Goal: Task Accomplishment & Management: Use online tool/utility

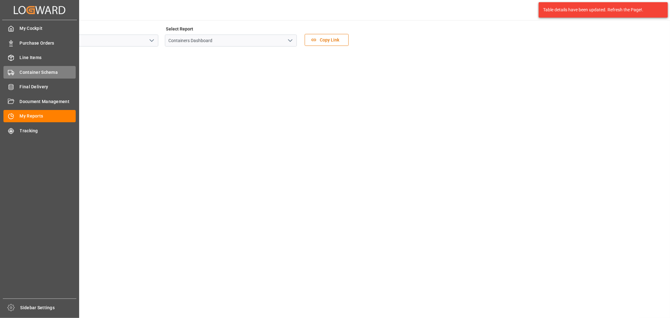
click at [40, 73] on span "Container Schema" at bounding box center [48, 72] width 56 height 7
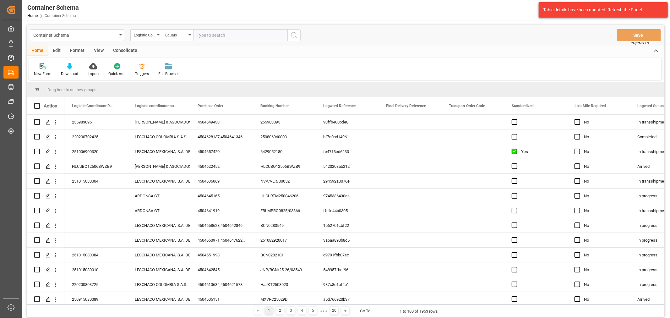
click at [56, 49] on div "Edit" at bounding box center [56, 51] width 17 height 11
click at [73, 51] on div "Format" at bounding box center [77, 51] width 24 height 11
click at [45, 68] on icon at bounding box center [43, 66] width 6 height 6
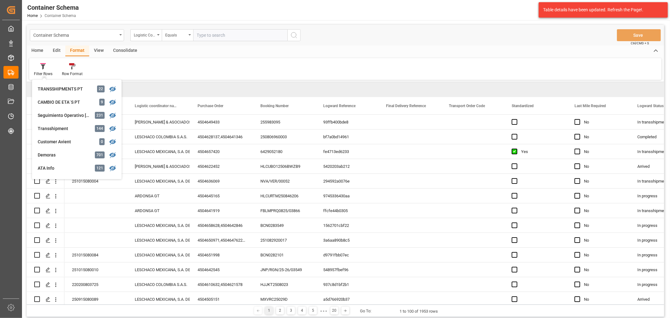
click at [220, 87] on div "Drag here to set row groups" at bounding box center [345, 89] width 637 height 15
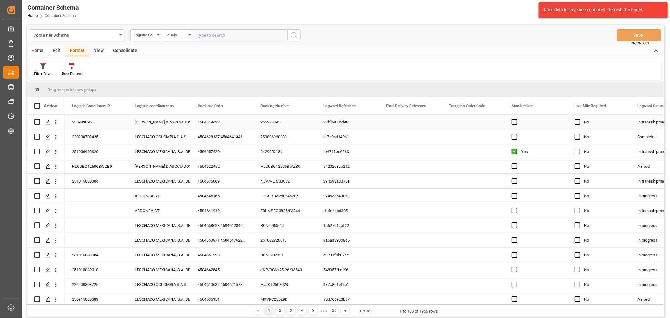
click at [642, 119] on div "In transshipment" at bounding box center [661, 122] width 63 height 14
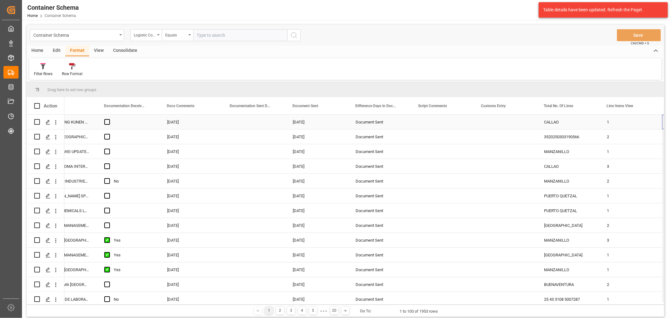
scroll to position [0, 1098]
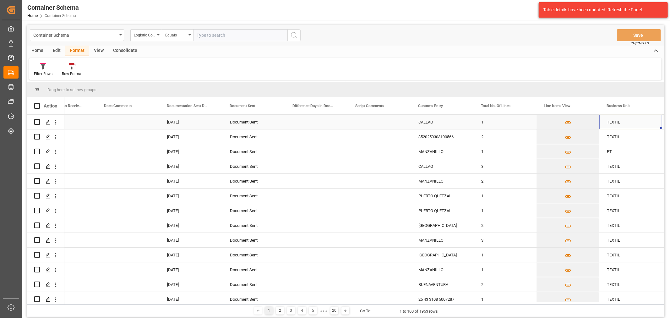
click at [642, 119] on div "TEXTIL" at bounding box center [631, 122] width 48 height 14
drag, startPoint x: 439, startPoint y: 101, endPoint x: 434, endPoint y: 89, distance: 13.2
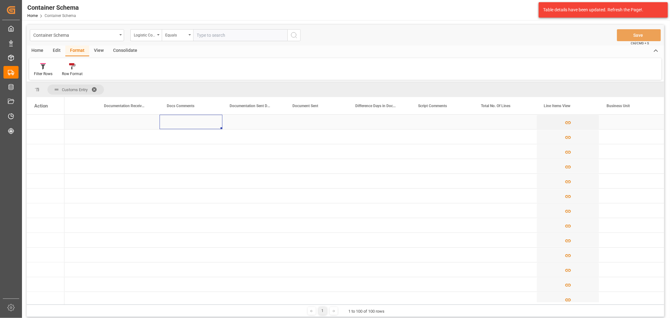
click at [176, 120] on div "Press SPACE to select this row." at bounding box center [191, 122] width 63 height 14
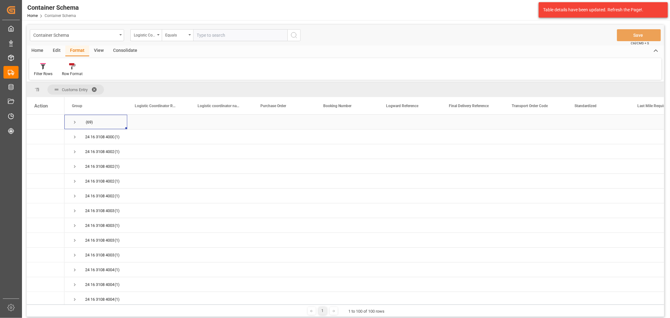
click at [76, 120] on span "Press SPACE to select this row." at bounding box center [75, 122] width 6 height 6
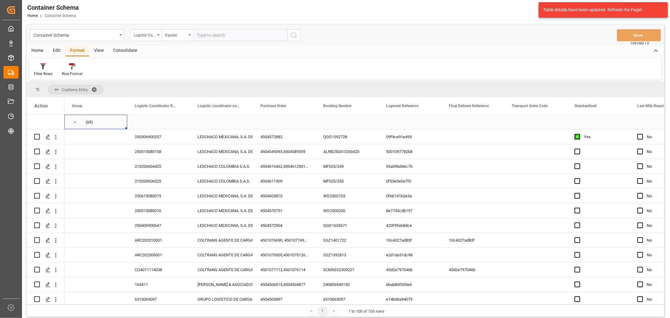
click at [76, 120] on span "Press SPACE to select this row." at bounding box center [75, 122] width 6 height 6
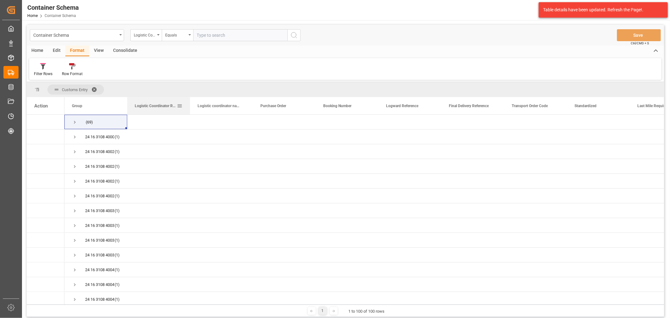
click at [189, 111] on div at bounding box center [190, 105] width 3 height 17
click at [171, 126] on div "Press SPACE to select this row." at bounding box center [158, 122] width 63 height 14
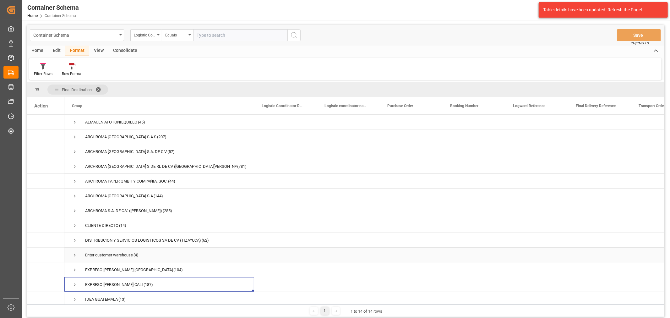
scroll to position [20, 0]
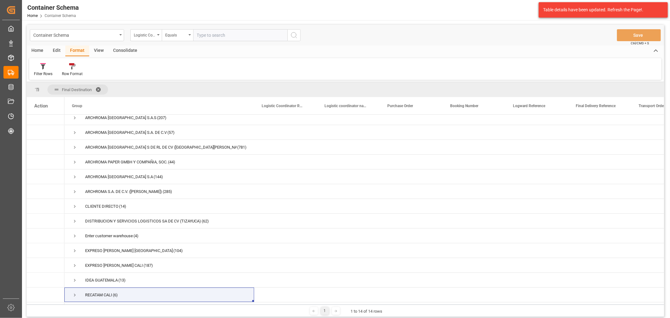
click at [100, 88] on span at bounding box center [100, 90] width 10 height 6
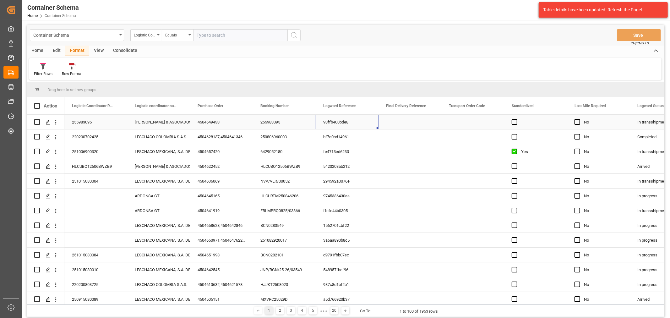
click at [374, 124] on div "93ffb400bde8" at bounding box center [347, 122] width 63 height 14
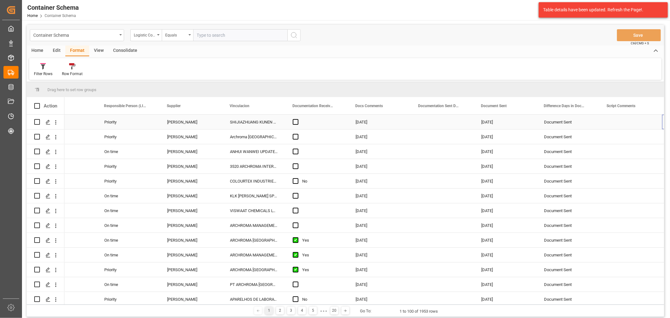
scroll to position [0, 910]
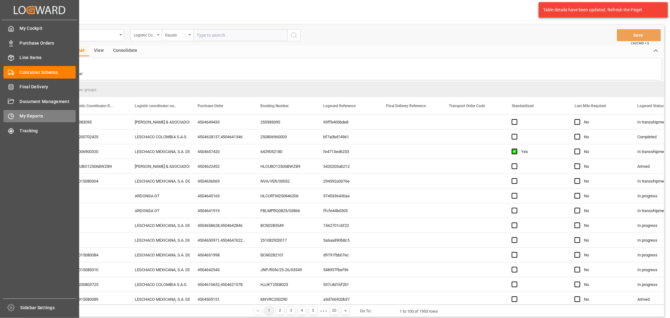
click at [31, 113] on span "My Reports" at bounding box center [48, 116] width 56 height 7
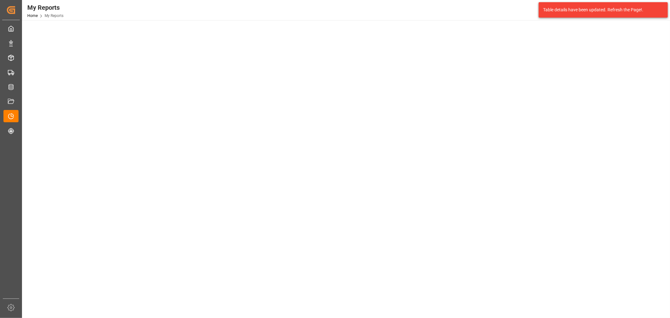
scroll to position [146, 0]
click at [619, 236] on tableau-viz at bounding box center [345, 148] width 636 height 487
click at [609, 167] on tableau-viz at bounding box center [345, 78] width 636 height 487
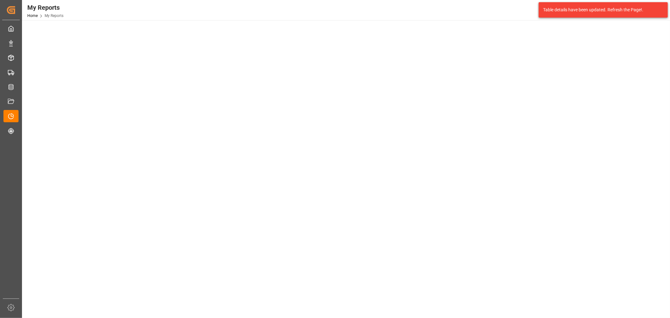
click at [524, 250] on tableau-viz at bounding box center [345, 183] width 636 height 487
